Goal: Task Accomplishment & Management: Manage account settings

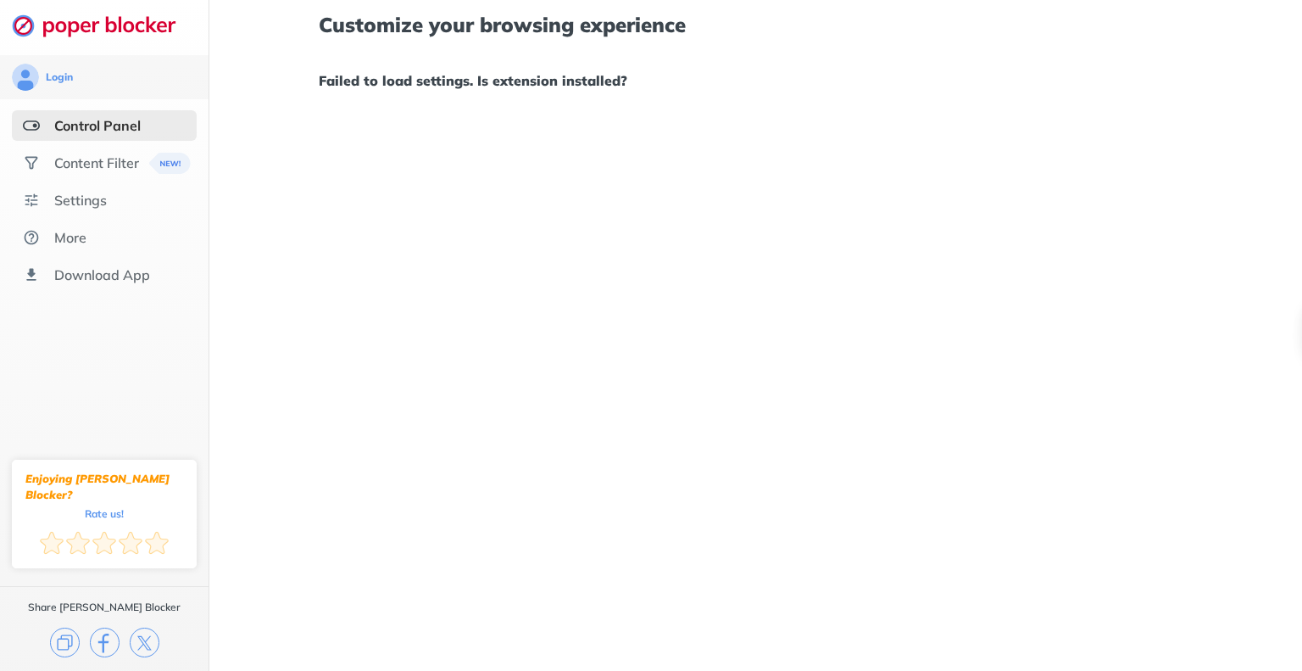
click at [841, 147] on div "Customize your browsing experience Failed to load settings. Is extension instal…" at bounding box center [755, 335] width 1093 height 671
click at [57, 168] on div "Content Filter" at bounding box center [96, 162] width 85 height 17
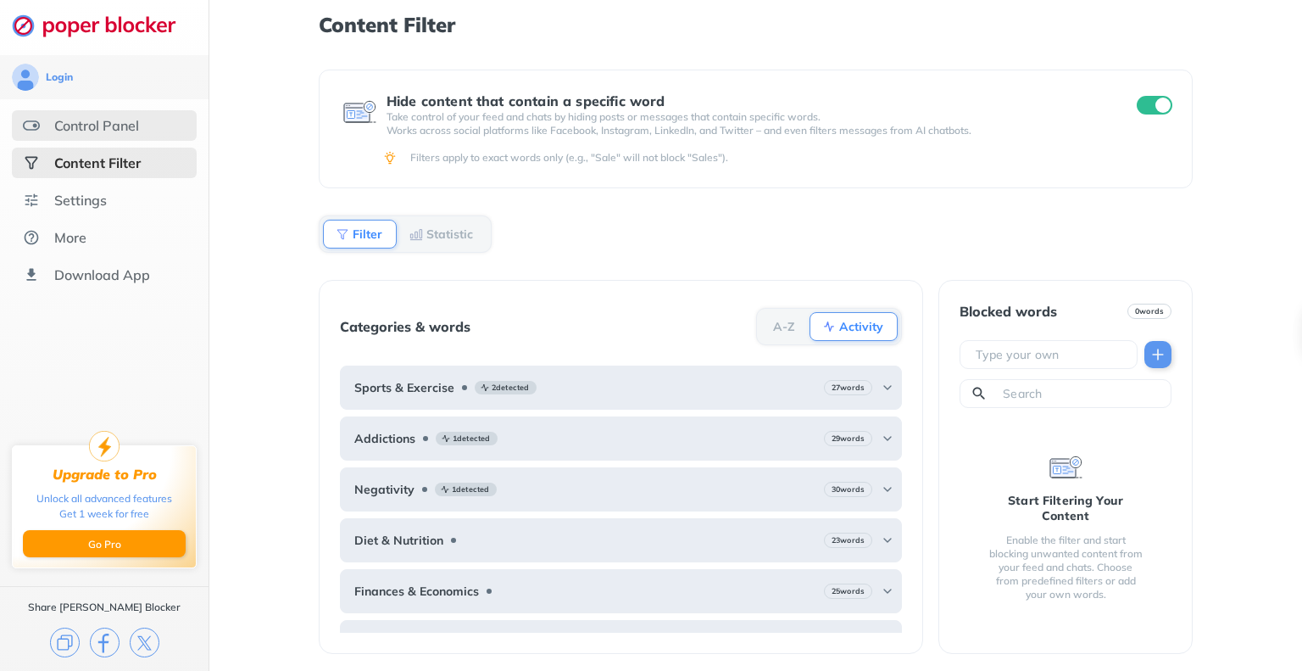
click at [84, 125] on div "Control Panel" at bounding box center [96, 125] width 85 height 17
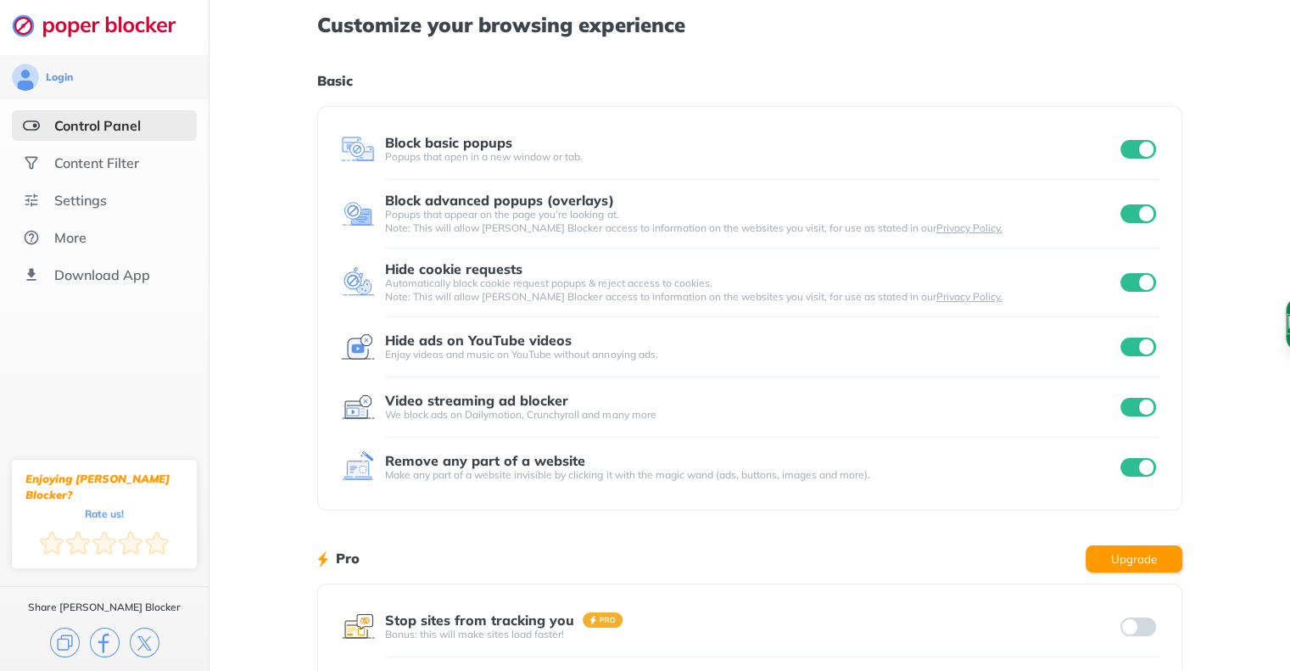
click at [1184, 263] on div "Customize your browsing experience Basic Block basic popups Popups that open in…" at bounding box center [749, 438] width 1080 height 877
click at [1129, 287] on input "checkbox" at bounding box center [1138, 282] width 36 height 19
click at [1133, 282] on input "checkbox" at bounding box center [1138, 282] width 36 height 19
click at [1133, 213] on input "checkbox" at bounding box center [1138, 213] width 36 height 19
click at [1135, 220] on input "checkbox" at bounding box center [1138, 213] width 36 height 19
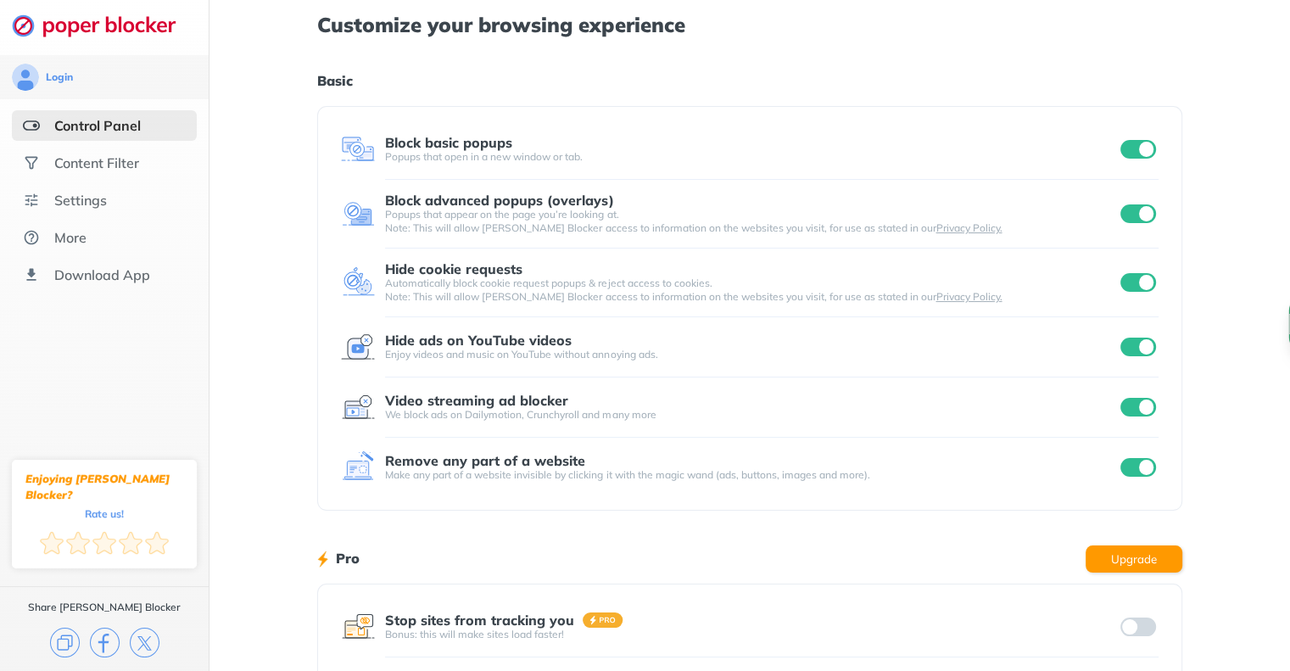
click at [1135, 220] on input "checkbox" at bounding box center [1138, 213] width 36 height 19
